Goal: Transaction & Acquisition: Purchase product/service

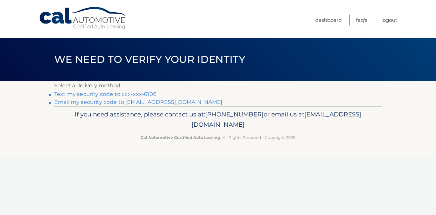
click at [102, 93] on link "Text my security code to xxx-xxx-6106" at bounding box center [105, 94] width 102 height 6
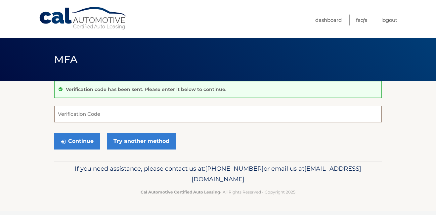
click at [104, 115] on input "Verification Code" at bounding box center [217, 114] width 327 height 17
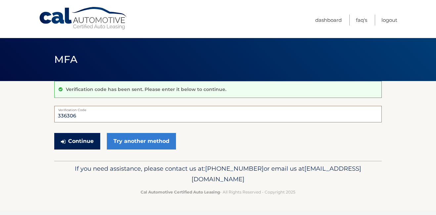
type input "336306"
click at [84, 137] on button "Continue" at bounding box center [77, 141] width 46 height 17
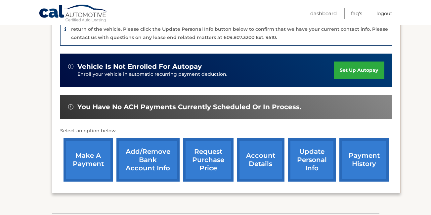
scroll to position [179, 0]
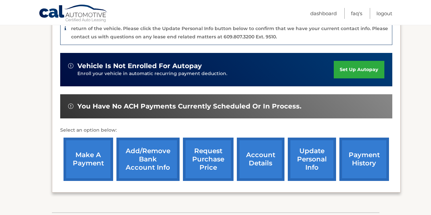
click at [89, 158] on link "make a payment" at bounding box center [89, 159] width 50 height 43
click at [100, 152] on link "make a payment" at bounding box center [89, 159] width 50 height 43
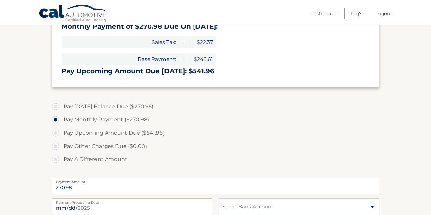
scroll to position [183, 0]
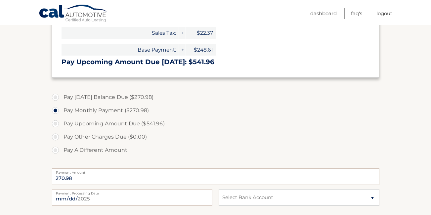
click at [56, 148] on label "Pay A Different Amount" at bounding box center [215, 150] width 327 height 13
click at [56, 148] on input "Pay A Different Amount" at bounding box center [58, 149] width 7 height 11
radio input "true"
click at [105, 178] on input "Payment Amount" at bounding box center [215, 176] width 327 height 17
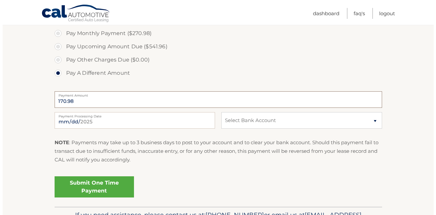
scroll to position [267, 0]
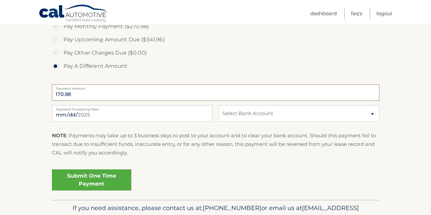
type input "170.98"
click at [372, 112] on select "Select Bank Account Checking CITADEL FED C U *****3867 Checking FRANKLIN MINT F…" at bounding box center [299, 113] width 160 height 17
select select "ZGJkMDJjOTEtNjMwOC00OGZhLTgxNWYtZWZmNWVmMGM2YmRm"
click at [219, 105] on select "Select Bank Account Checking CITADEL FED C U *****3867 Checking FRANKLIN MINT F…" at bounding box center [299, 113] width 160 height 17
click at [97, 178] on link "Submit One Time Payment" at bounding box center [91, 179] width 79 height 21
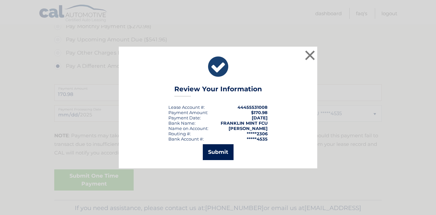
click at [214, 150] on button "Submit" at bounding box center [218, 152] width 31 height 16
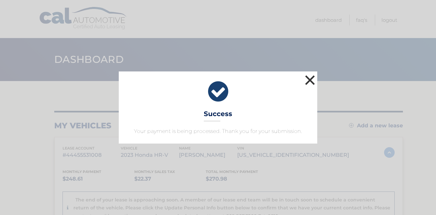
click at [310, 79] on button "×" at bounding box center [309, 79] width 13 height 13
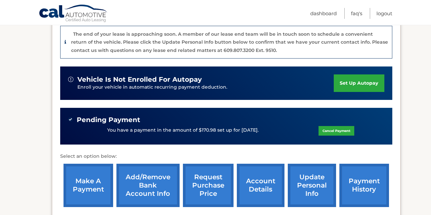
scroll to position [177, 0]
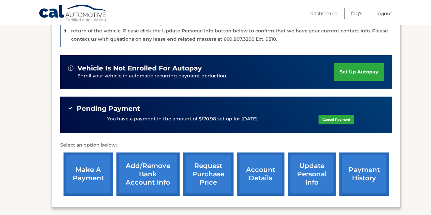
click at [91, 170] on link "make a payment" at bounding box center [89, 173] width 50 height 43
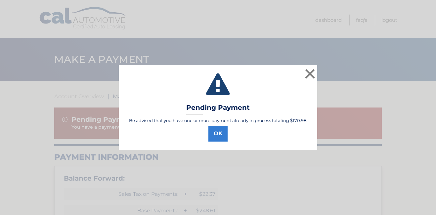
drag, startPoint x: 219, startPoint y: 133, endPoint x: 191, endPoint y: 137, distance: 28.4
drag, startPoint x: 191, startPoint y: 137, endPoint x: 156, endPoint y: 143, distance: 35.2
drag, startPoint x: 156, startPoint y: 143, endPoint x: 261, endPoint y: 78, distance: 123.8
click at [261, 78] on icon at bounding box center [218, 85] width 182 height 24
click at [217, 130] on button "OK" at bounding box center [217, 134] width 19 height 16
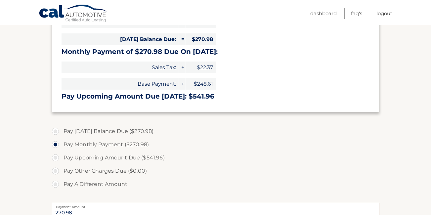
scroll to position [191, 0]
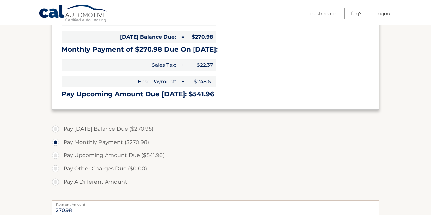
click at [55, 181] on label "Pay A Different Amount" at bounding box center [215, 181] width 327 height 13
click at [55, 181] on input "Pay A Different Amount" at bounding box center [58, 180] width 7 height 11
radio input "true"
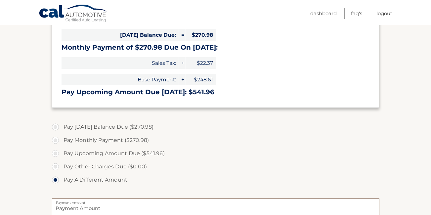
click at [128, 213] on input "Payment Amount" at bounding box center [215, 206] width 327 height 17
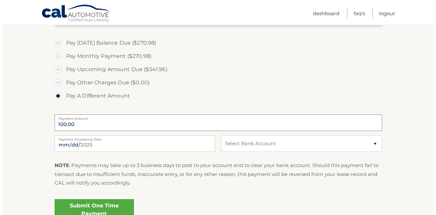
scroll to position [280, 0]
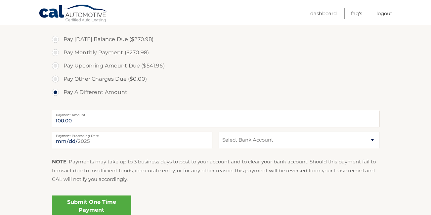
type input "100.00"
click at [372, 140] on select "Select Bank Account Checking CITADEL FED C U *****3867 Checking FRANKLIN MINT F…" at bounding box center [299, 140] width 160 height 17
select select "OWZlNjA1ZDgtYTRhOC00OWZmLWE1NzItYWMxYWNmOTg0MjUy"
click at [219, 132] on select "Select Bank Account Checking CITADEL FED C U *****3867 Checking FRANKLIN MINT F…" at bounding box center [299, 140] width 160 height 17
click at [94, 201] on link "Submit One Time Payment" at bounding box center [91, 205] width 79 height 21
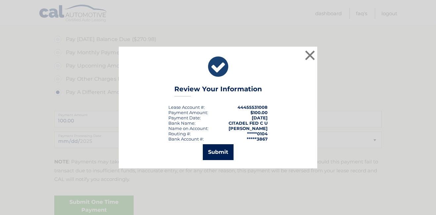
click at [221, 147] on button "Submit" at bounding box center [218, 152] width 31 height 16
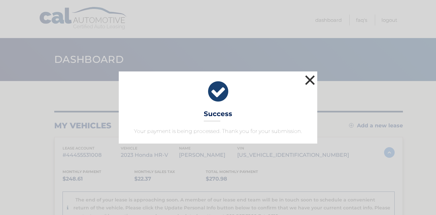
click at [310, 78] on button "×" at bounding box center [309, 79] width 13 height 13
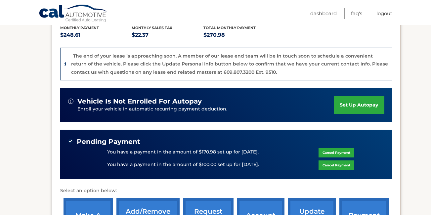
scroll to position [145, 0]
